Goal: Find specific page/section: Find specific page/section

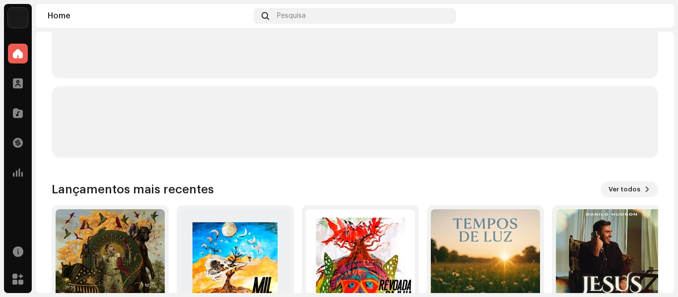
scroll to position [193, 0]
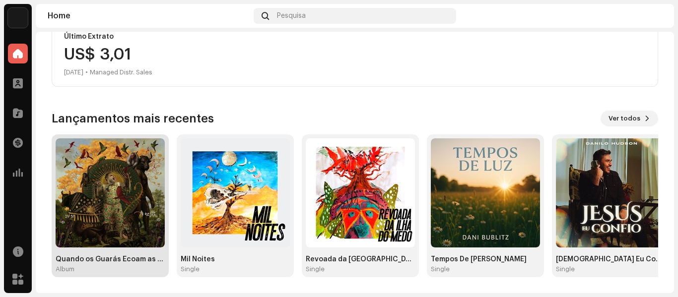
click at [60, 178] on img at bounding box center [110, 193] width 109 height 109
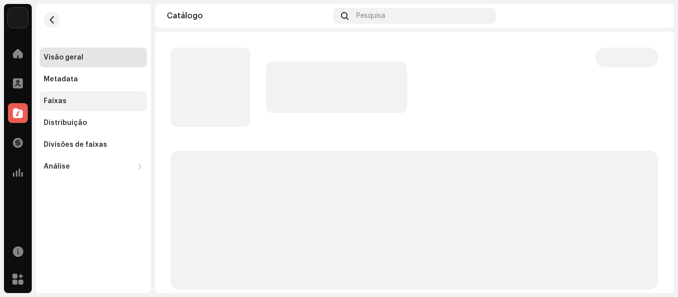
click at [61, 105] on div "Faixas" at bounding box center [55, 101] width 23 height 8
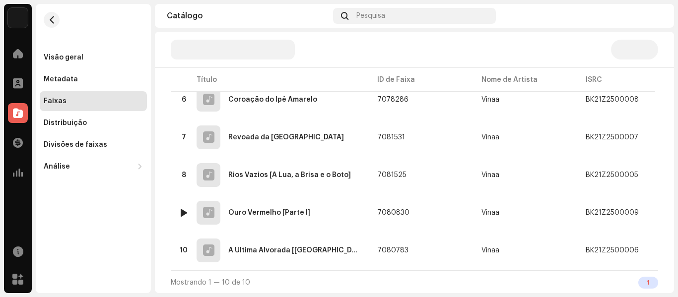
scroll to position [305, 0]
